Goal: Task Accomplishment & Management: Manage account settings

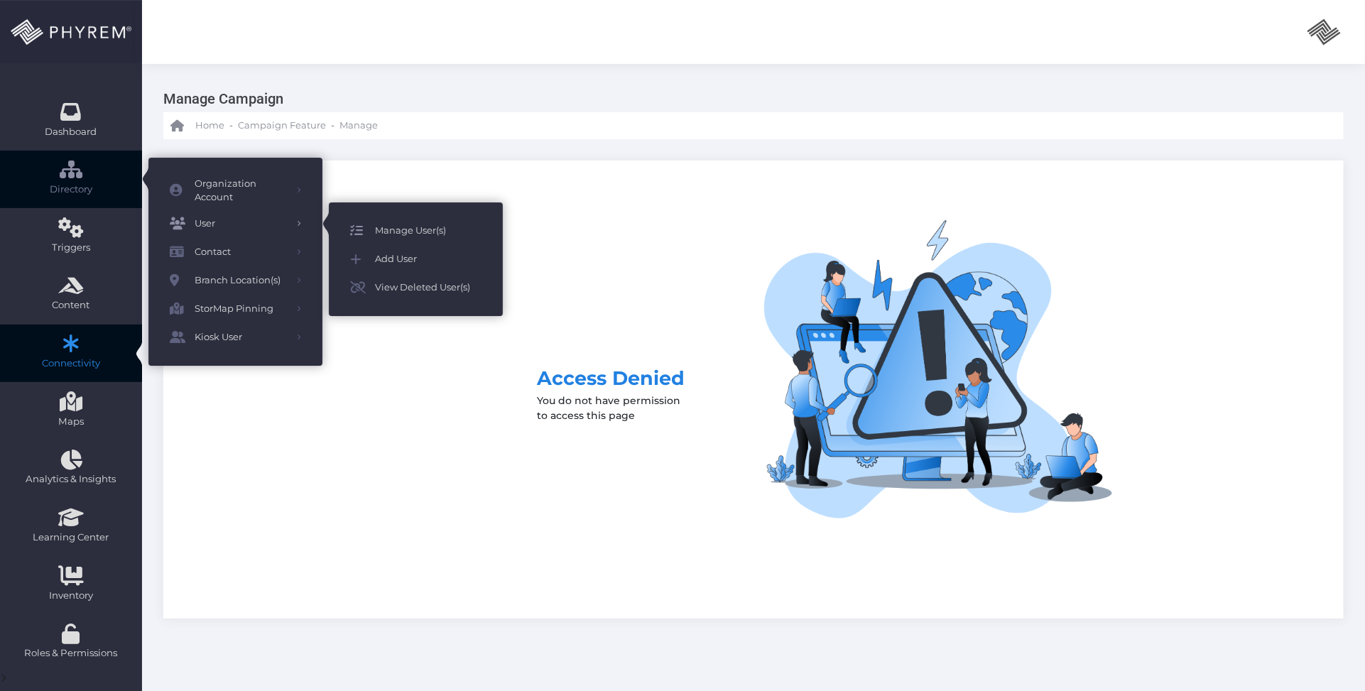
click at [419, 236] on span "Manage User(s)" at bounding box center [428, 231] width 107 height 18
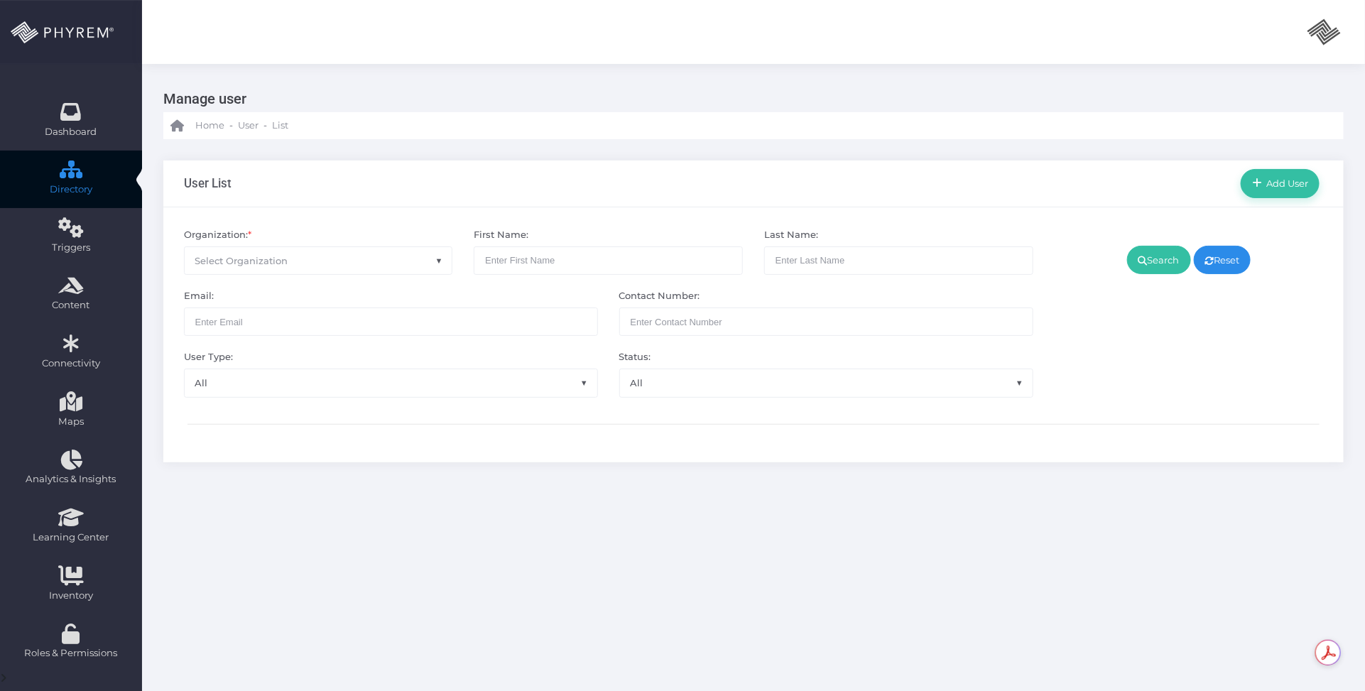
click at [339, 265] on span "Select Organization" at bounding box center [319, 260] width 268 height 27
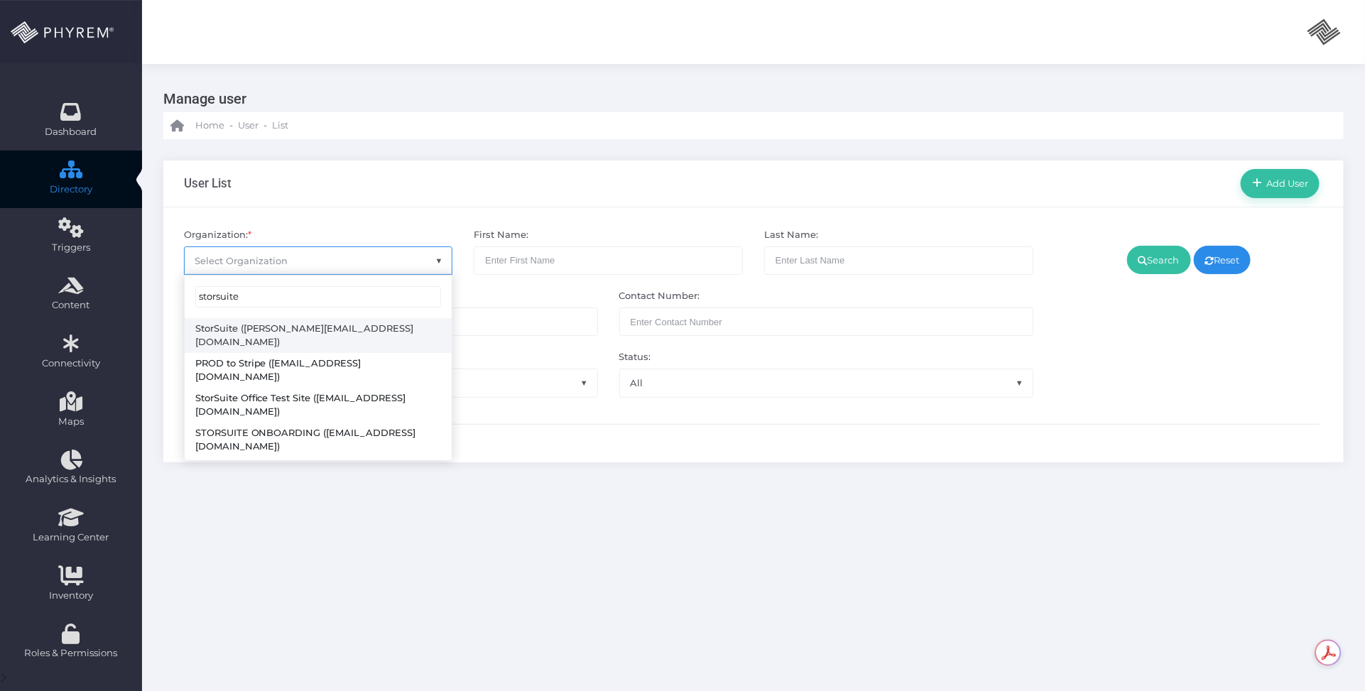
type input "storsuite"
select select "4794"
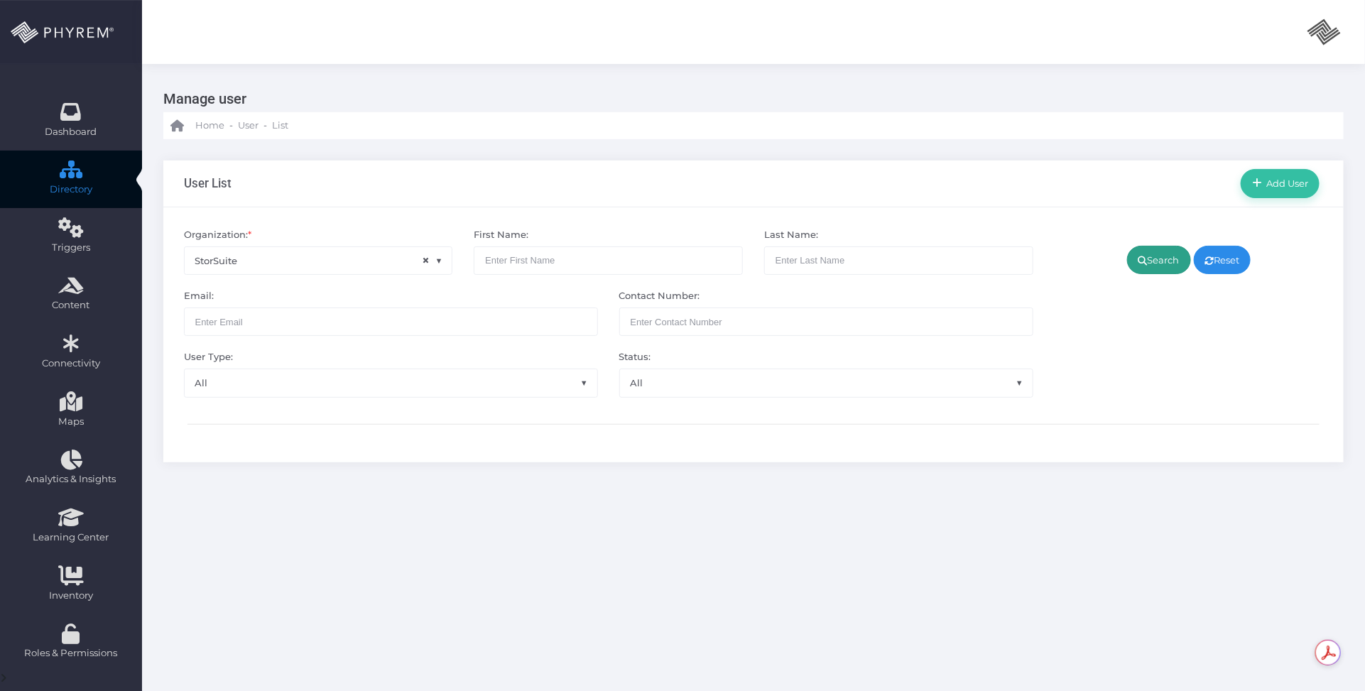
click at [1138, 261] on icon at bounding box center [1142, 261] width 9 height 0
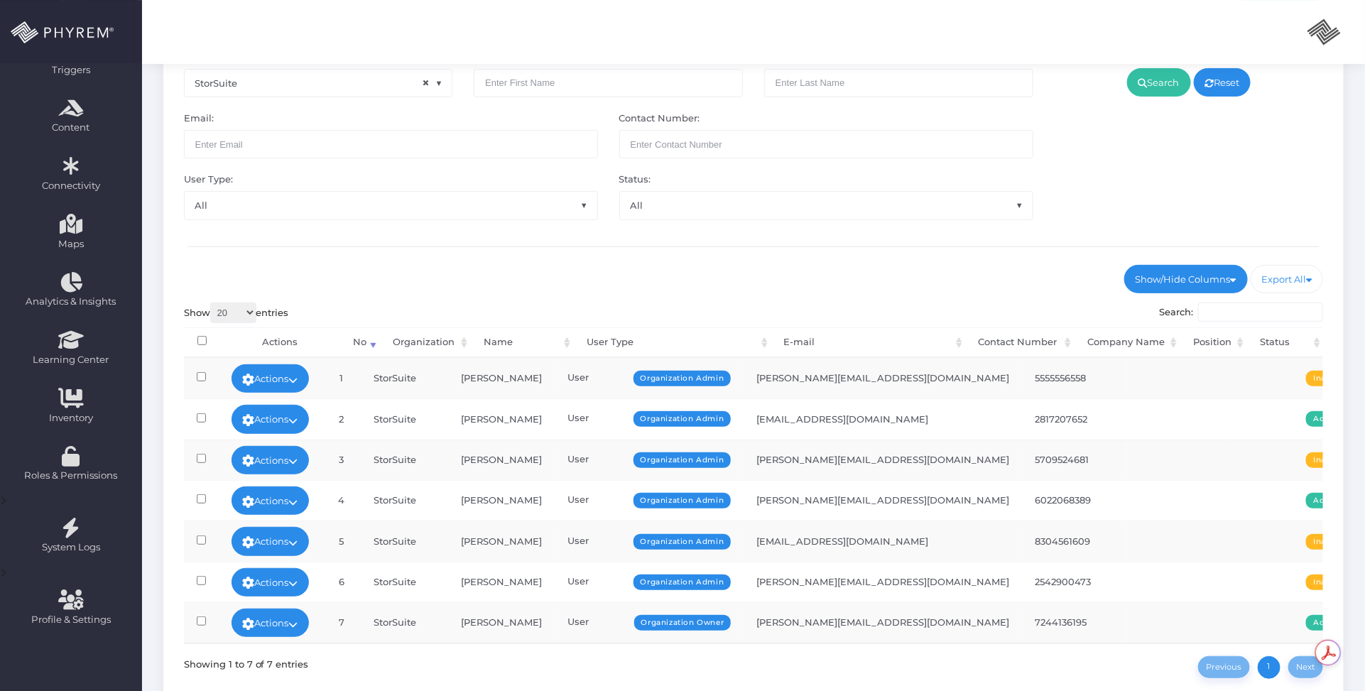
scroll to position [288, 0]
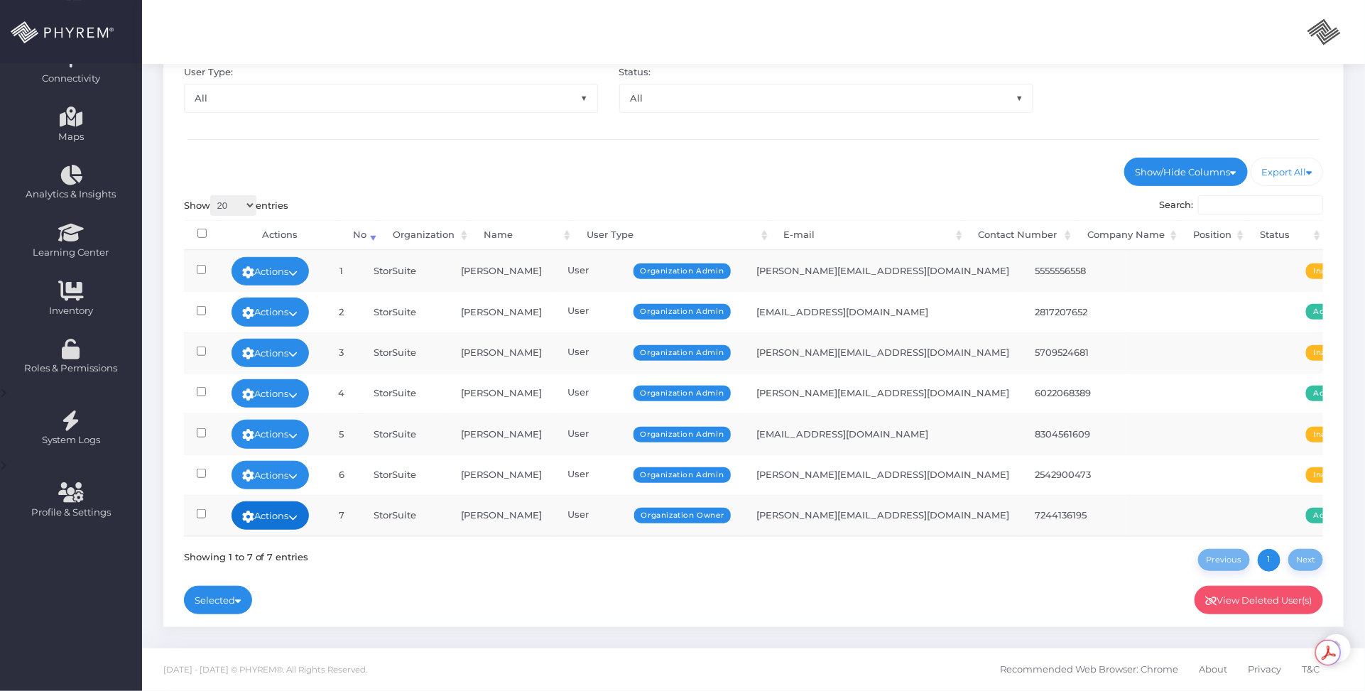
click at [298, 517] on icon at bounding box center [293, 517] width 9 height 0
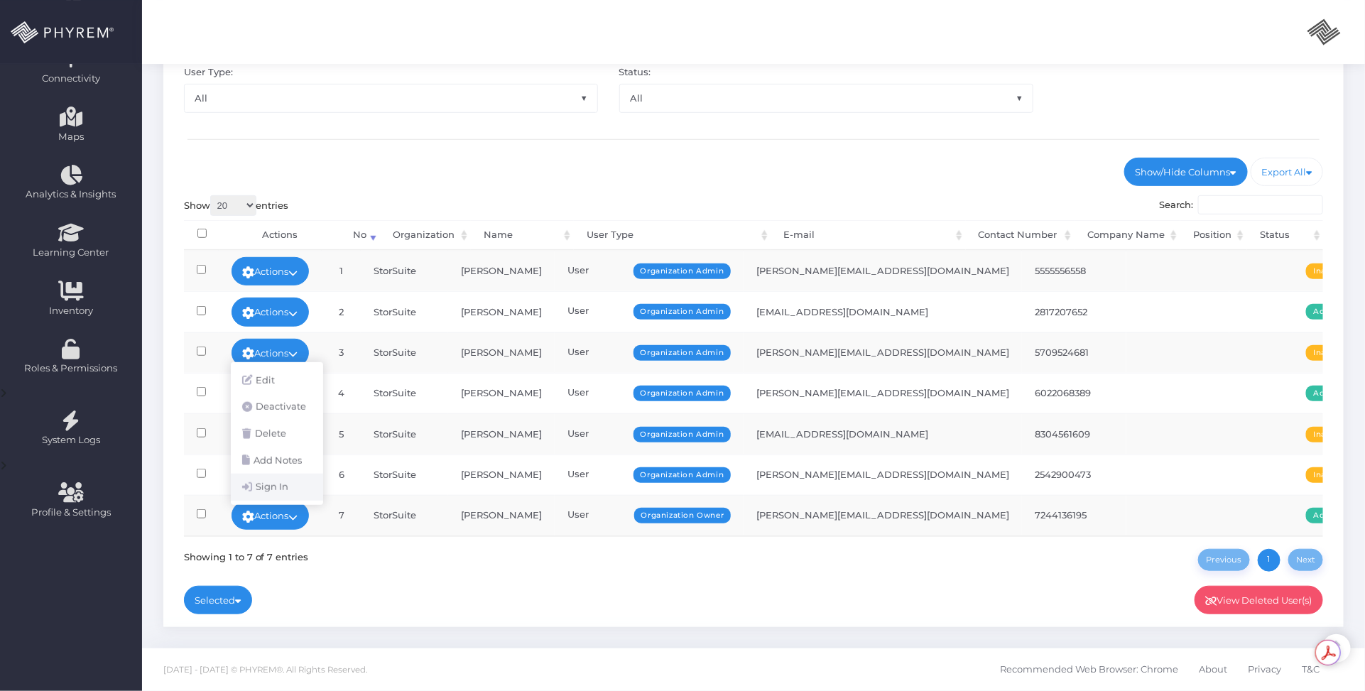
click at [284, 491] on link "Sign In" at bounding box center [277, 487] width 92 height 27
